Goal: Information Seeking & Learning: Learn about a topic

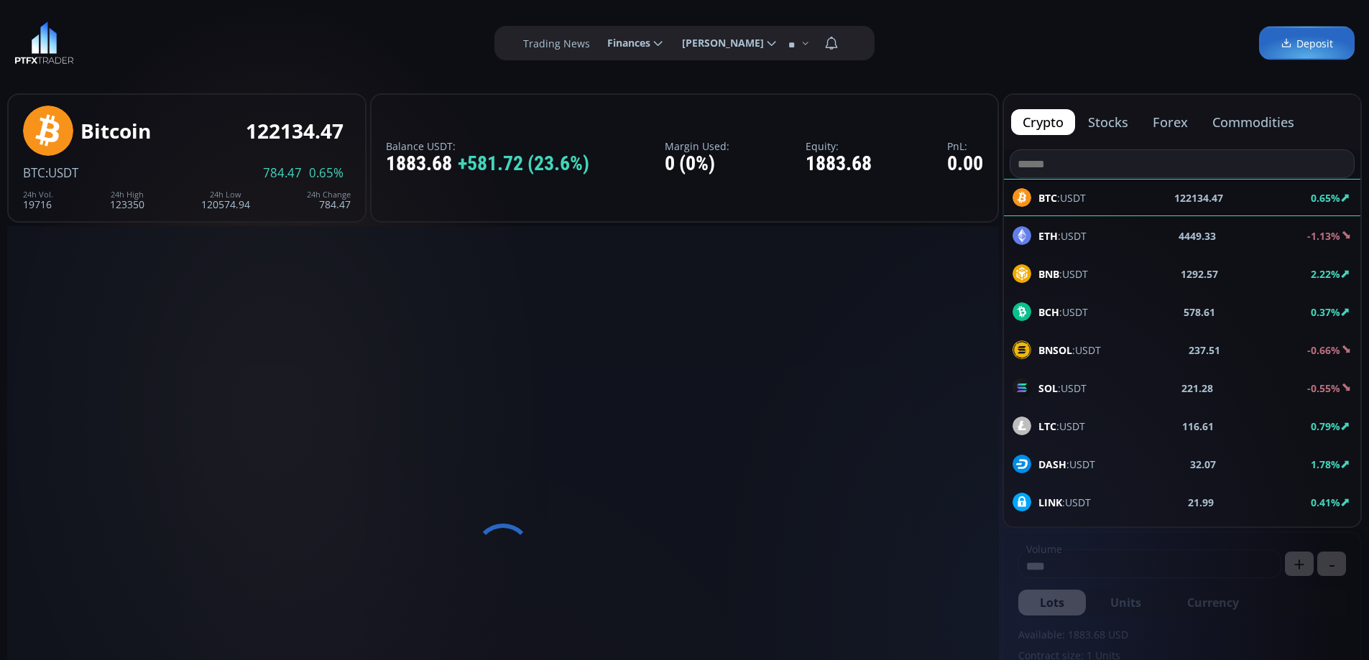
click at [1252, 129] on button "commodities" at bounding box center [1252, 122] width 105 height 26
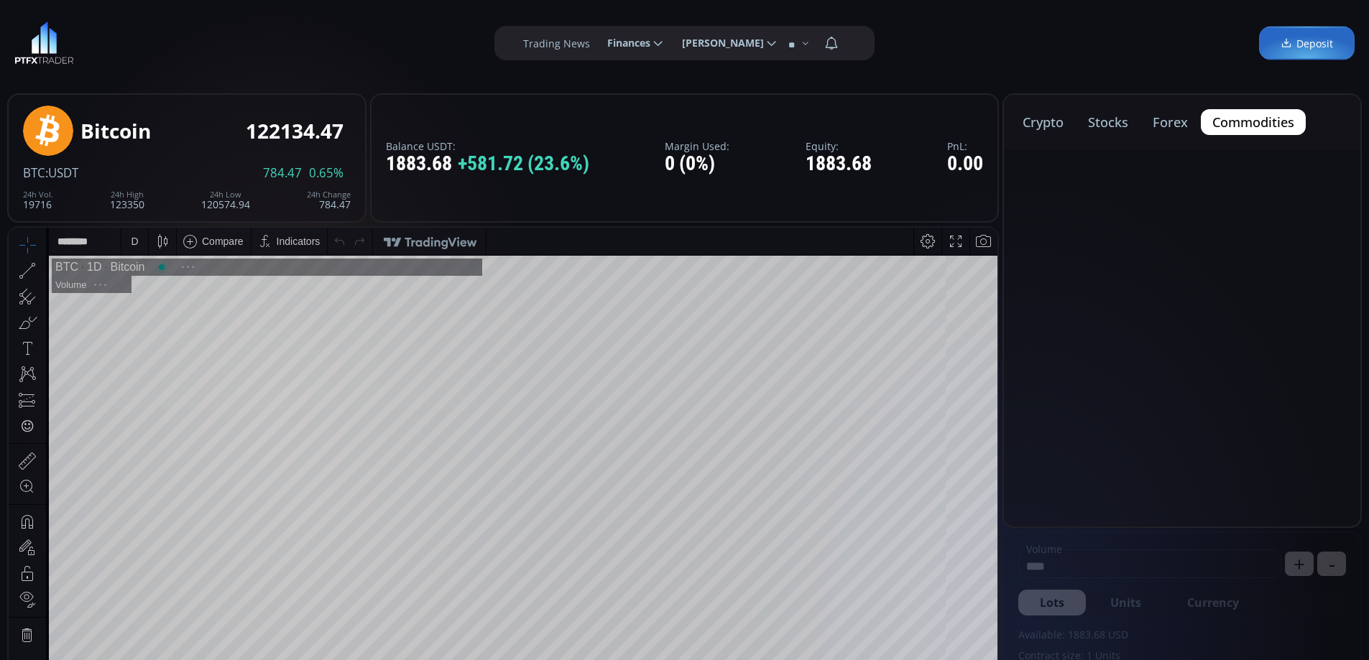
scroll to position [200, 0]
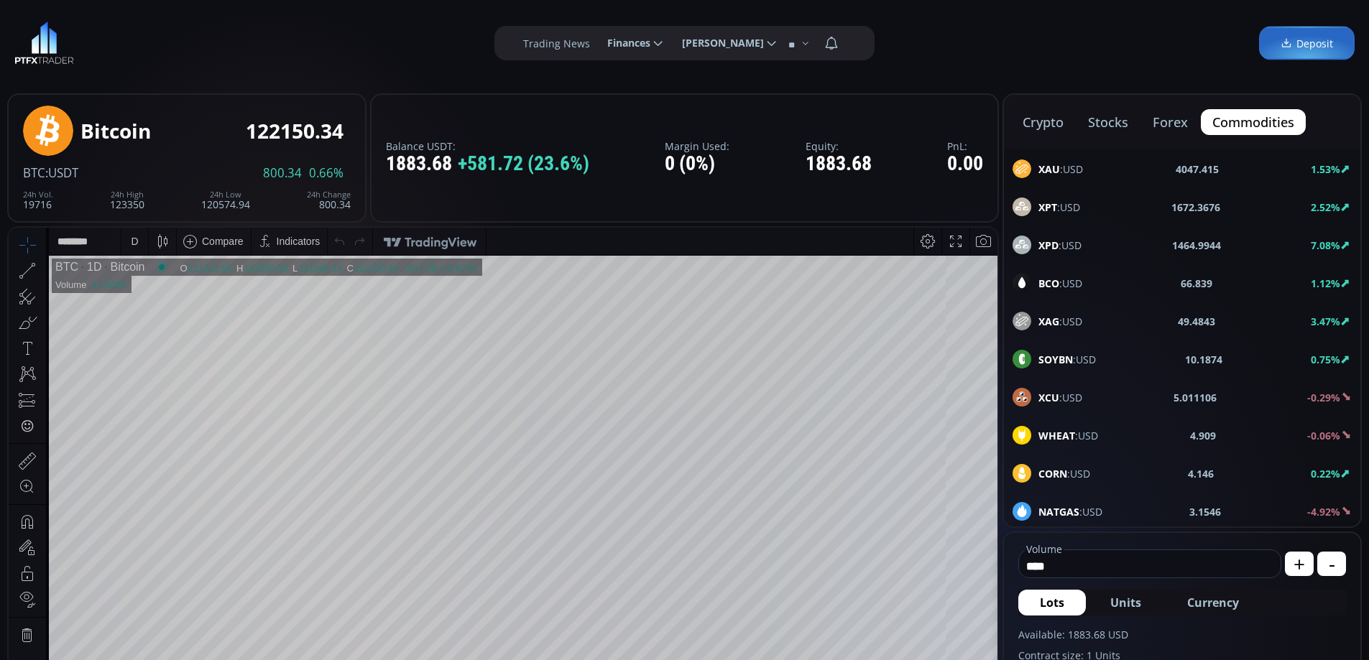
click at [1108, 119] on button "stocks" at bounding box center [1107, 122] width 63 height 26
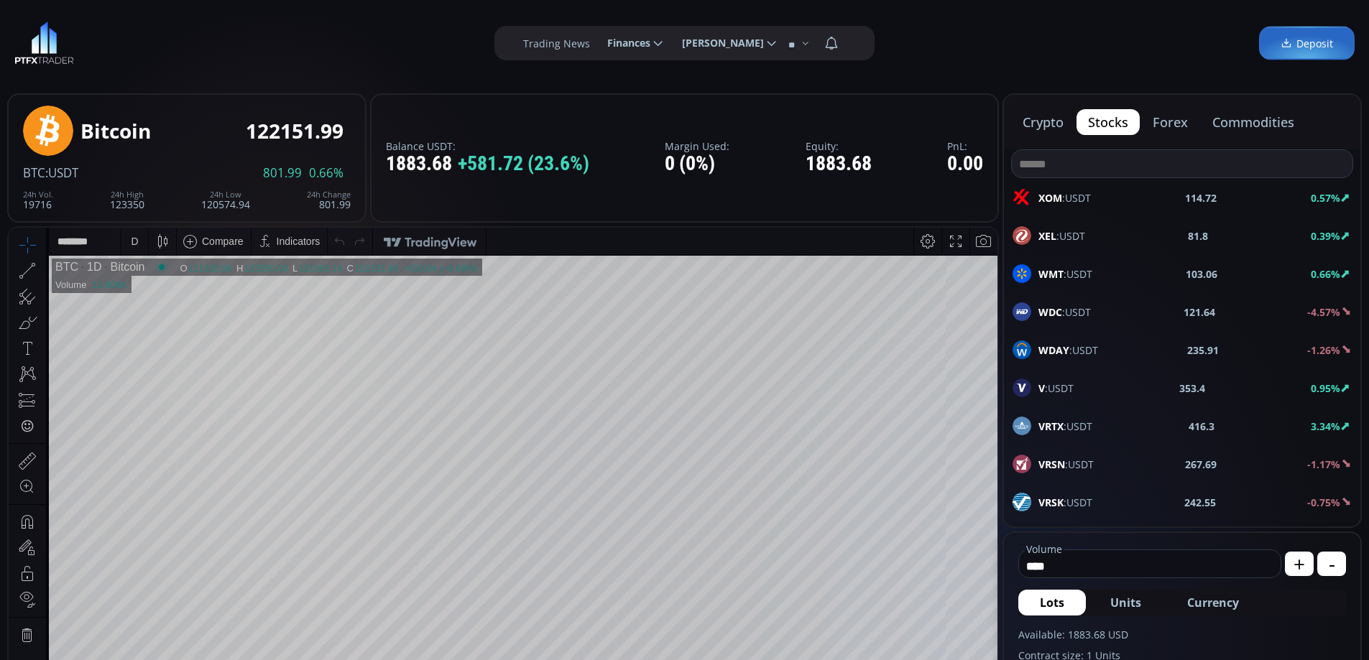
click at [1083, 387] on div "V :USDT 353.4 0.95%" at bounding box center [1181, 388] width 339 height 19
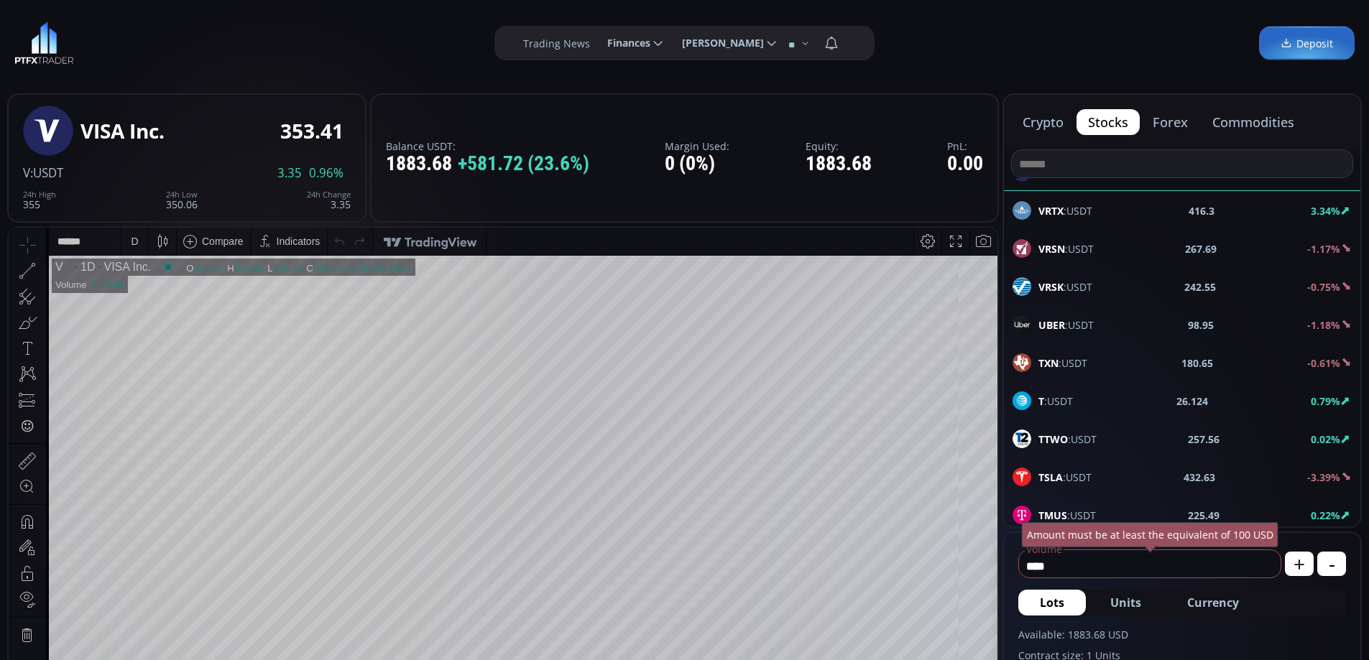
scroll to position [287, 0]
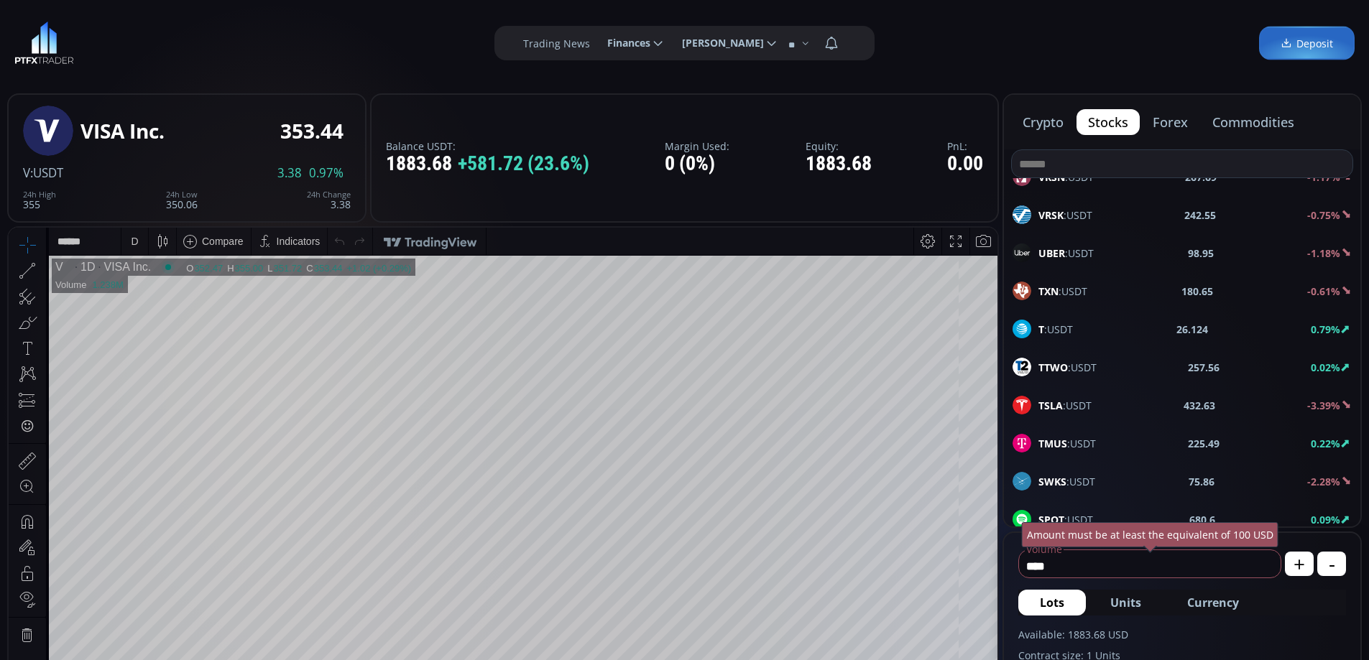
click at [1094, 404] on div "TSLA :USDT 432.63 -3.39%" at bounding box center [1181, 405] width 339 height 19
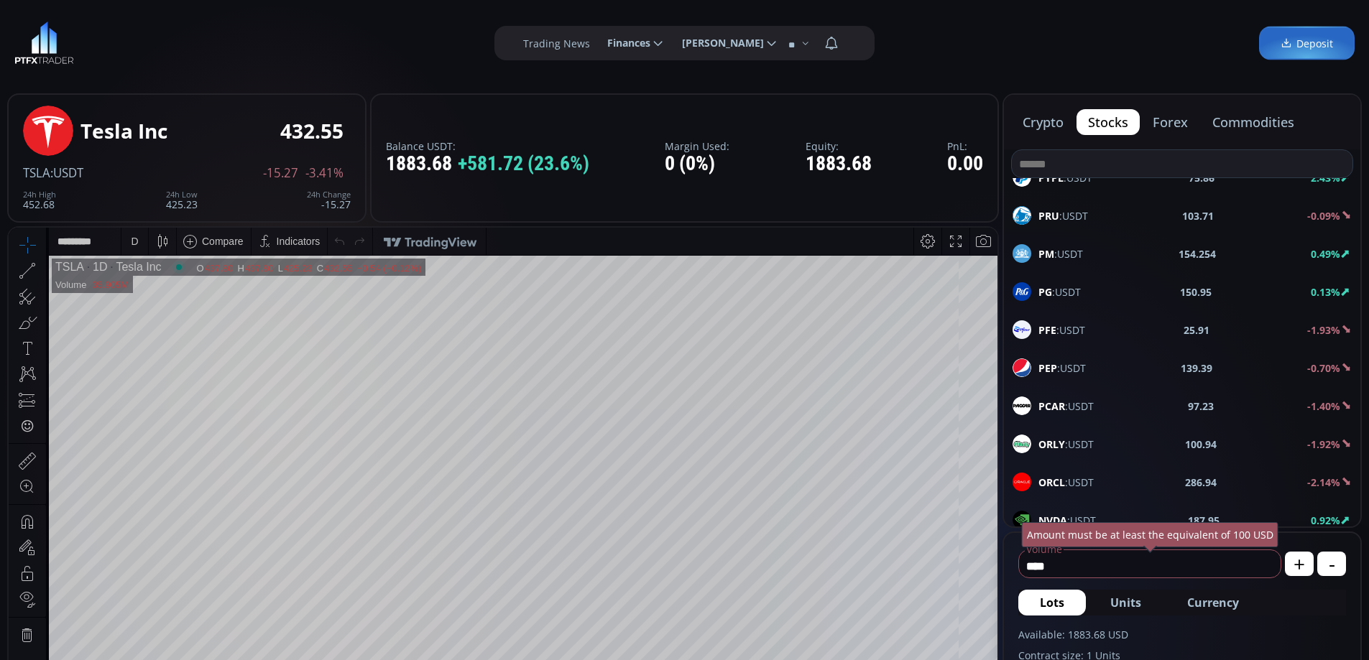
scroll to position [1006, 0]
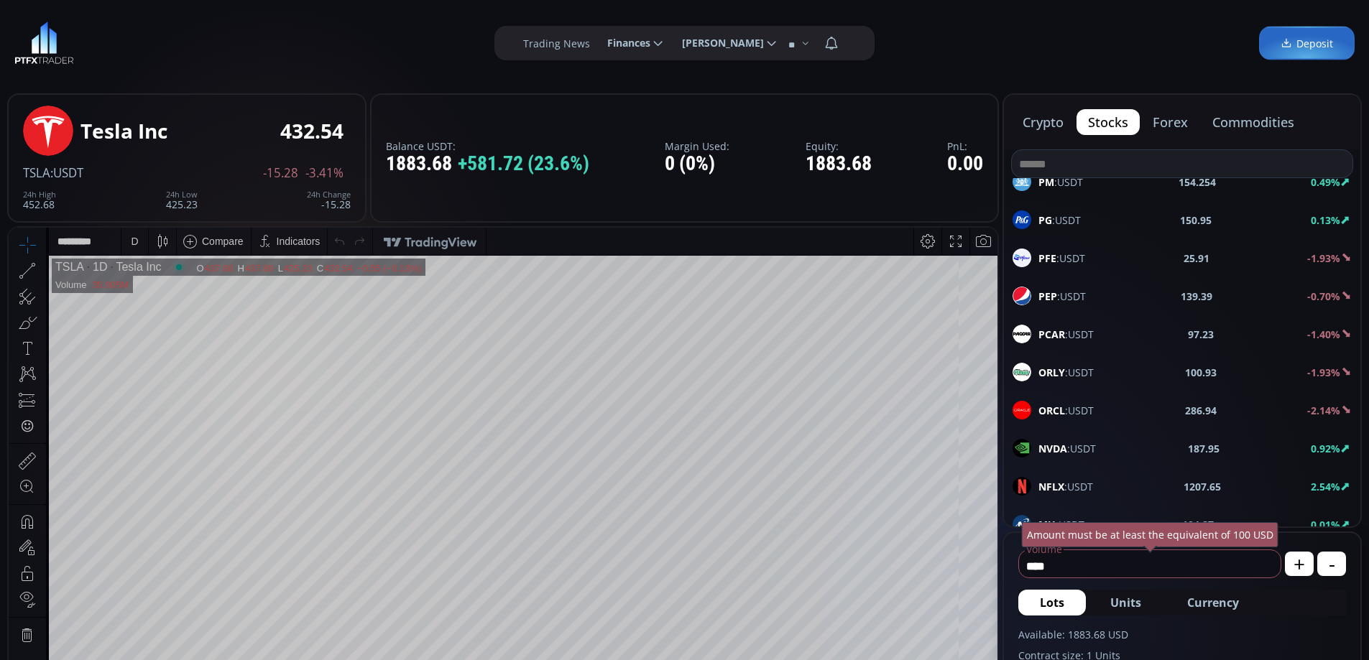
click at [1100, 445] on div "NVDA :USDT 187.95 0.92%" at bounding box center [1181, 448] width 339 height 19
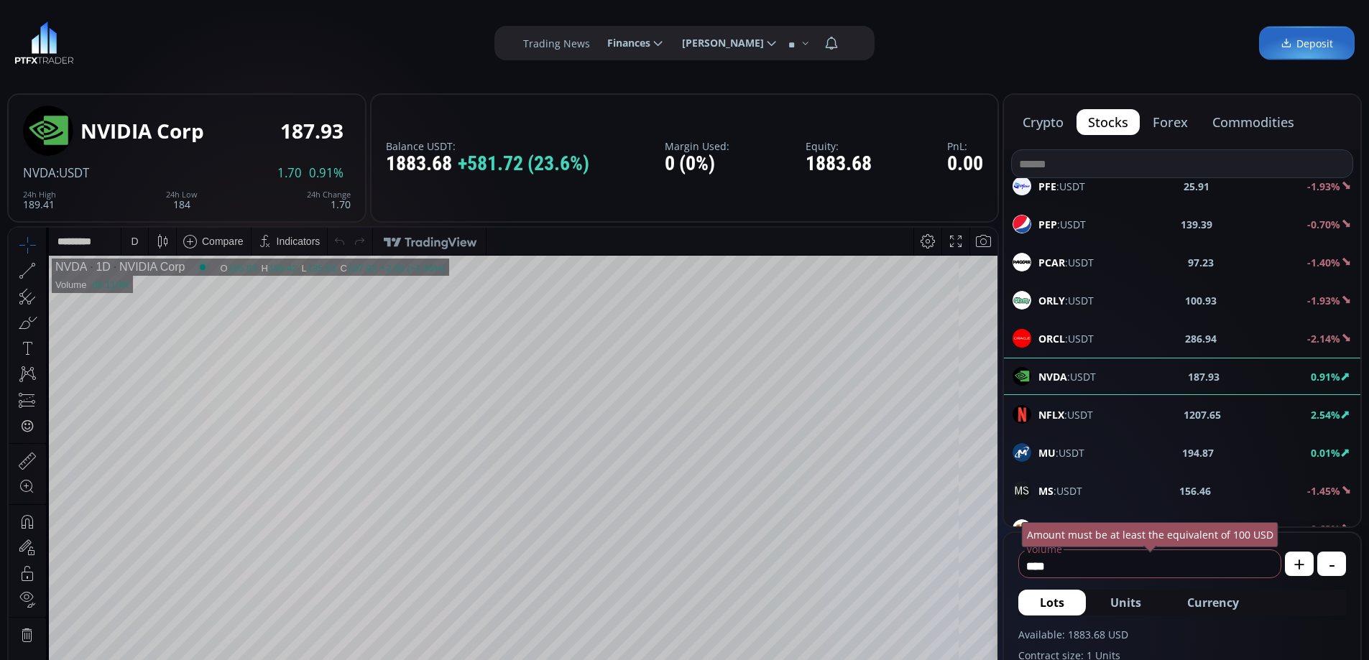
click at [1117, 416] on div "NFLX :USDT 1207.65 2.54%" at bounding box center [1181, 414] width 339 height 19
click at [134, 234] on div "D" at bounding box center [135, 241] width 12 height 27
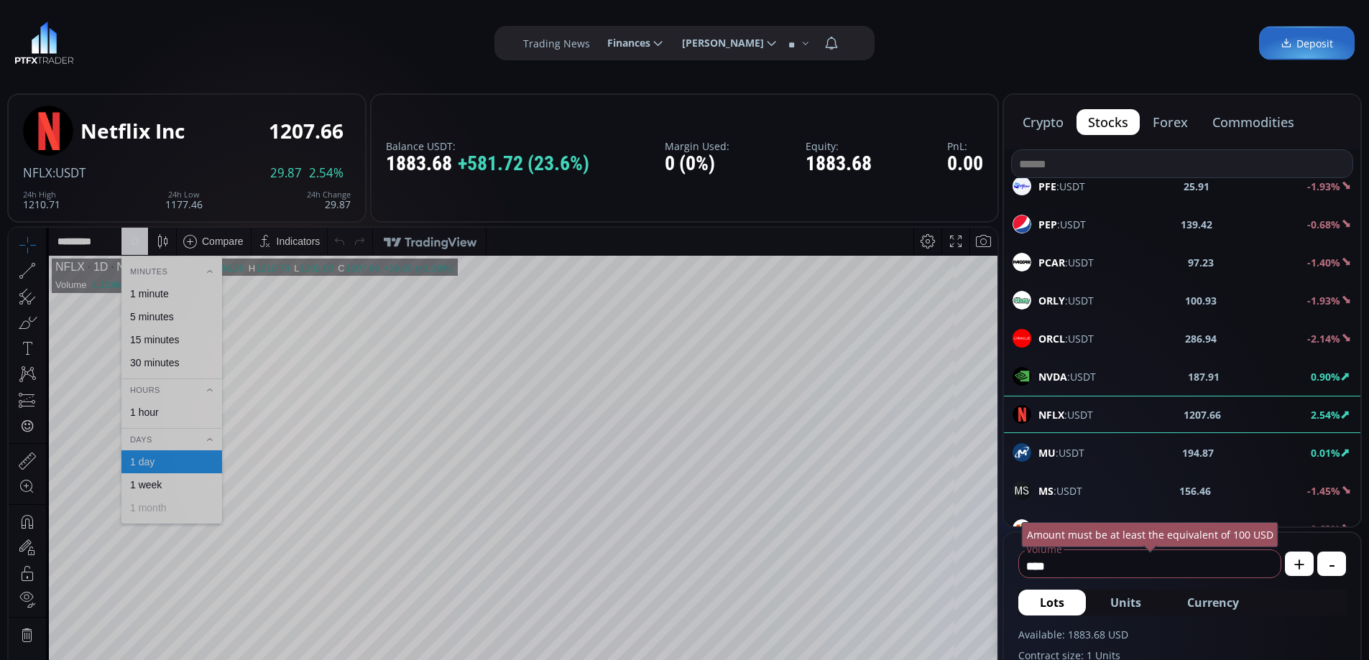
click at [173, 422] on div "1 hour" at bounding box center [171, 412] width 101 height 23
